Goal: Transaction & Acquisition: Obtain resource

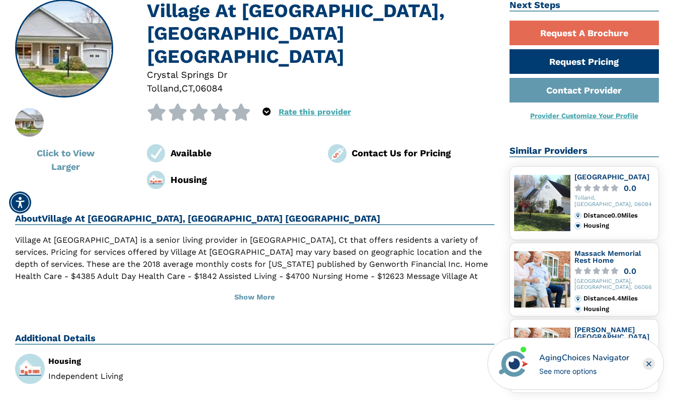
scroll to position [93, 0]
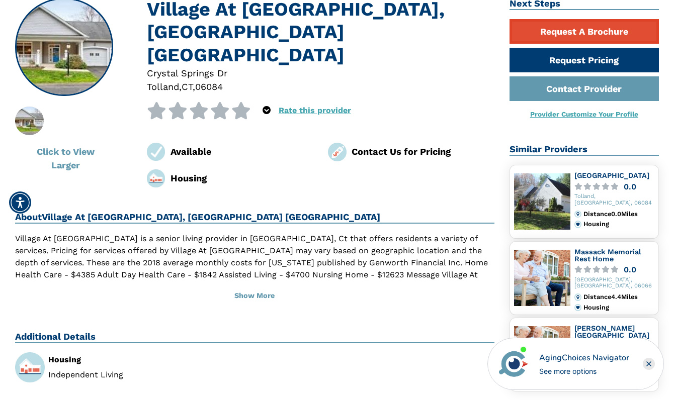
click at [584, 27] on link "Request A Brochure" at bounding box center [584, 31] width 150 height 25
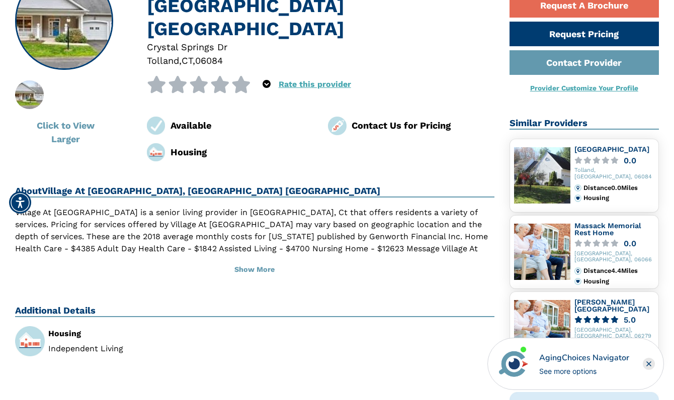
scroll to position [124, 0]
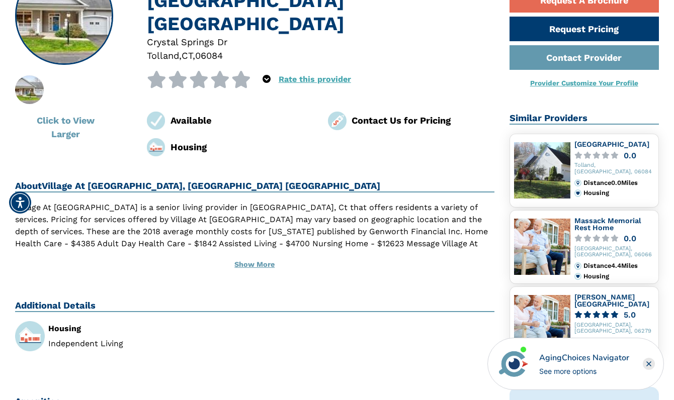
click at [246, 256] on button "Show More" at bounding box center [254, 265] width 479 height 22
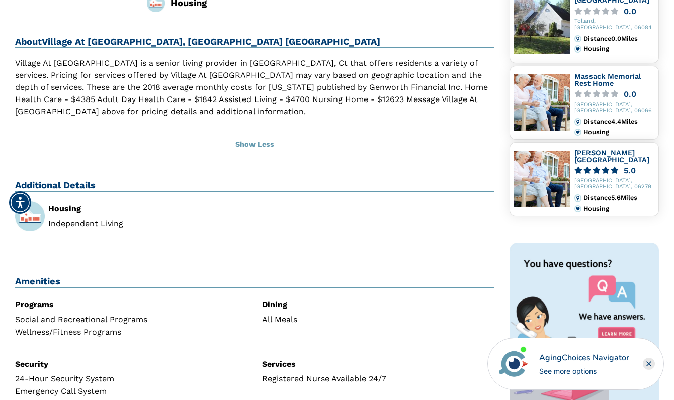
scroll to position [194, 0]
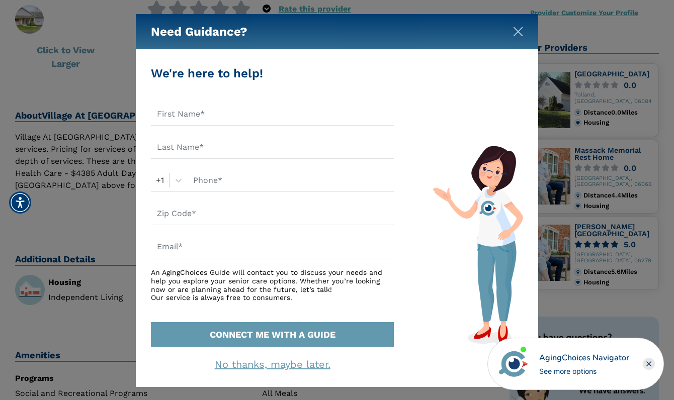
click at [516, 32] on img "Close" at bounding box center [518, 32] width 10 height 10
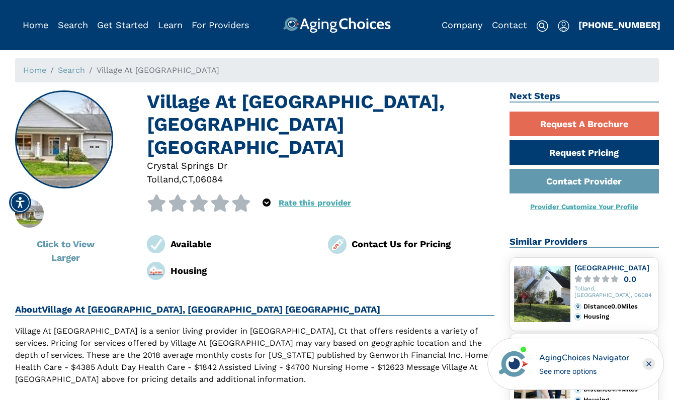
scroll to position [0, 0]
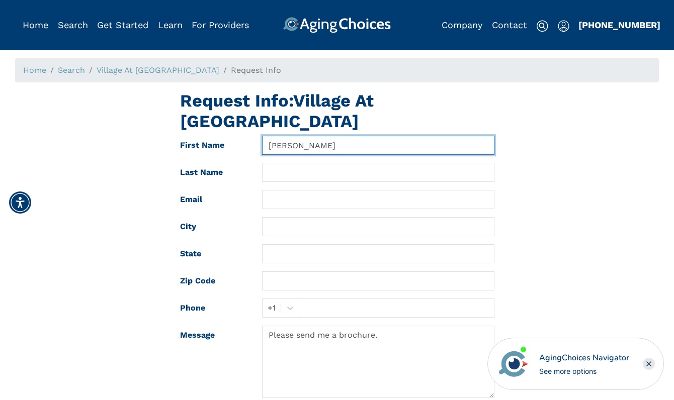
type input "Claudia"
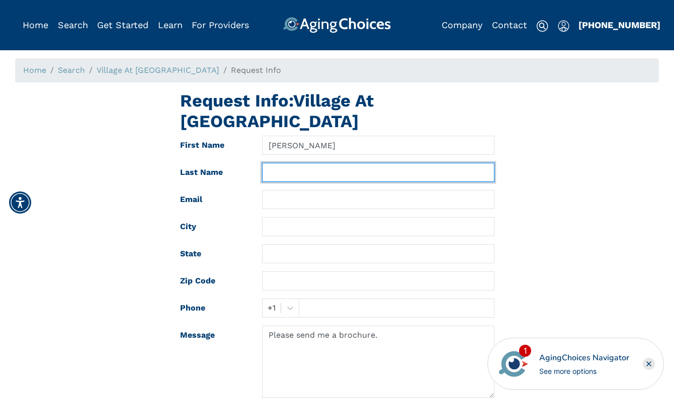
click at [309, 172] on input "text" at bounding box center [378, 172] width 232 height 19
type input "Sieber"
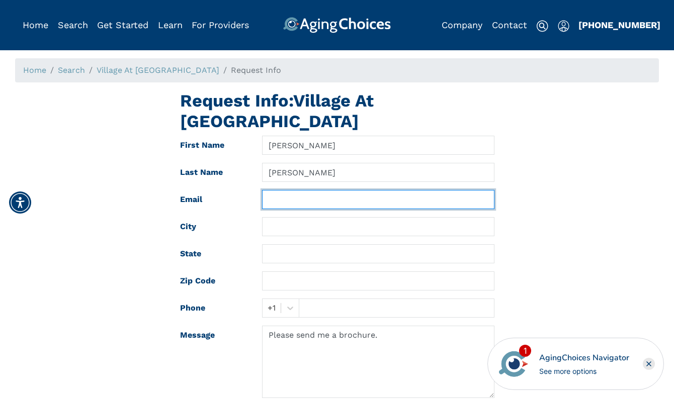
type input "ccsieber62@gmail.com"
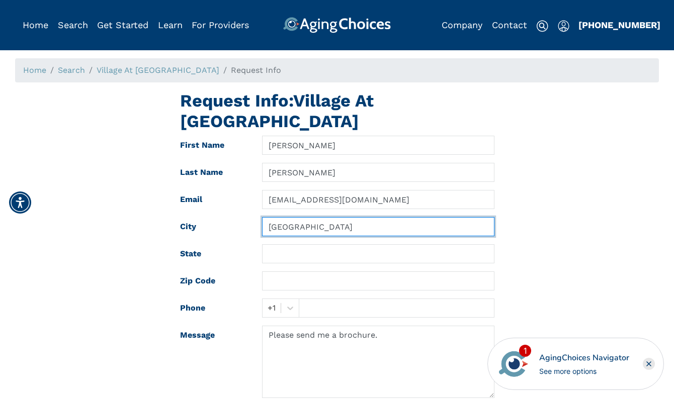
type input "Newtown"
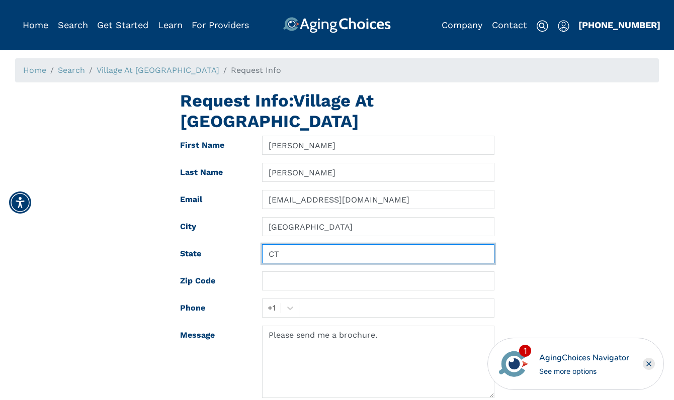
type input "CT"
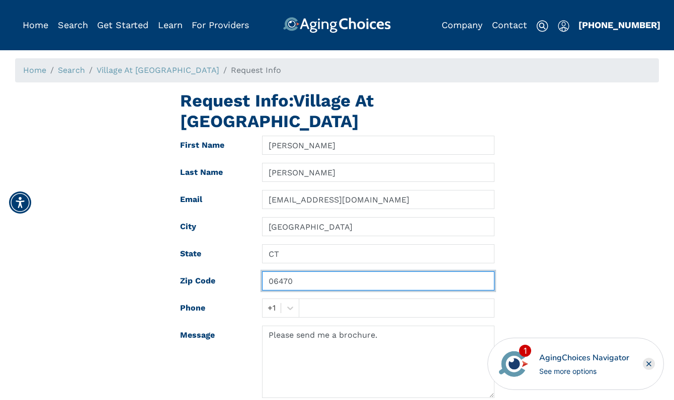
type input "06470"
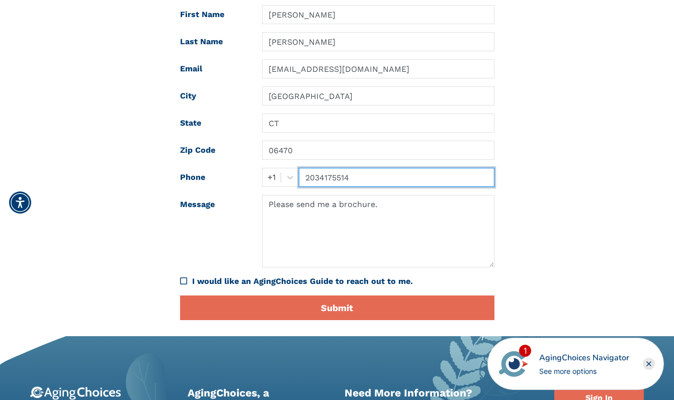
scroll to position [139, 0]
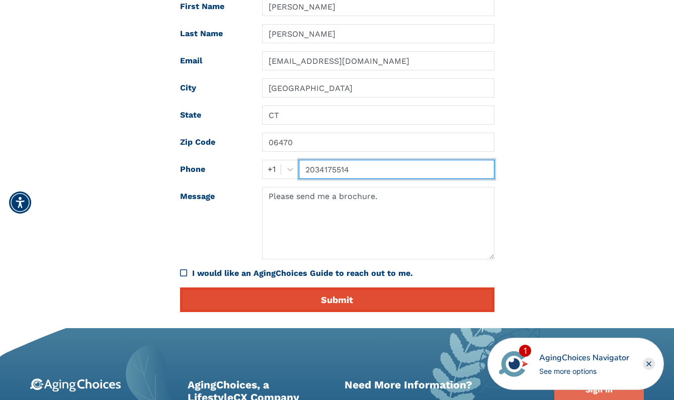
type input "2034175514"
click at [335, 301] on button "Submit" at bounding box center [337, 300] width 314 height 25
